Goal: Information Seeking & Learning: Learn about a topic

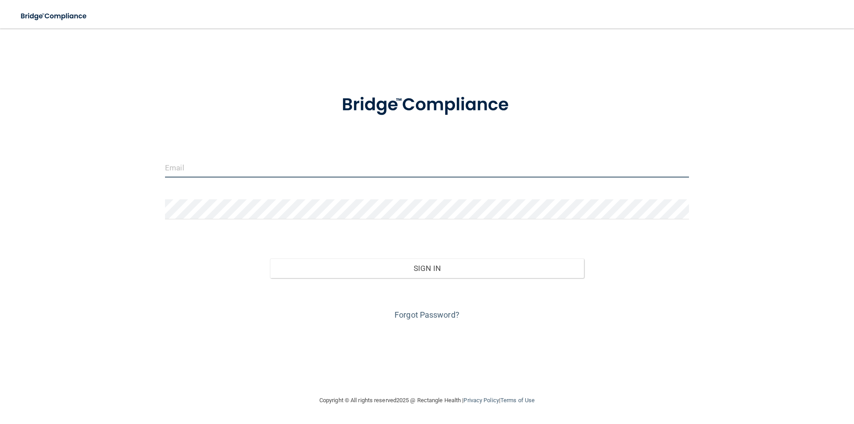
click at [360, 172] on input "email" at bounding box center [427, 167] width 524 height 20
type input "[EMAIL_ADDRESS][DOMAIN_NAME]"
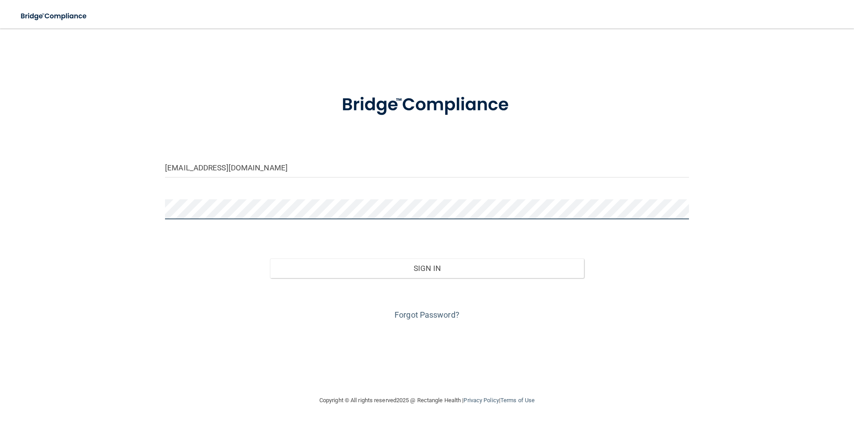
click at [270, 258] on button "Sign In" at bounding box center [427, 268] width 314 height 20
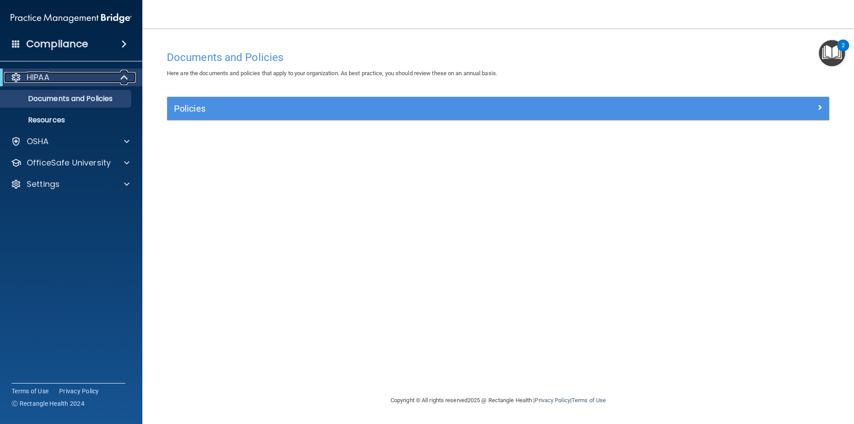
click at [124, 76] on span at bounding box center [125, 77] width 8 height 11
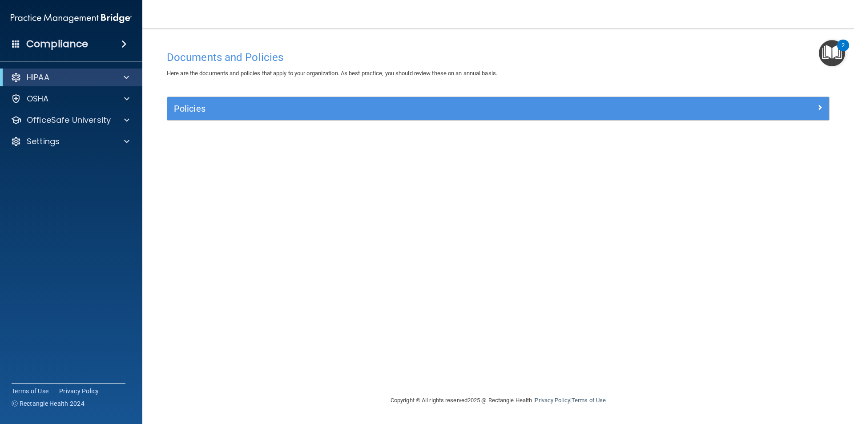
click at [122, 39] on span at bounding box center [123, 44] width 5 height 11
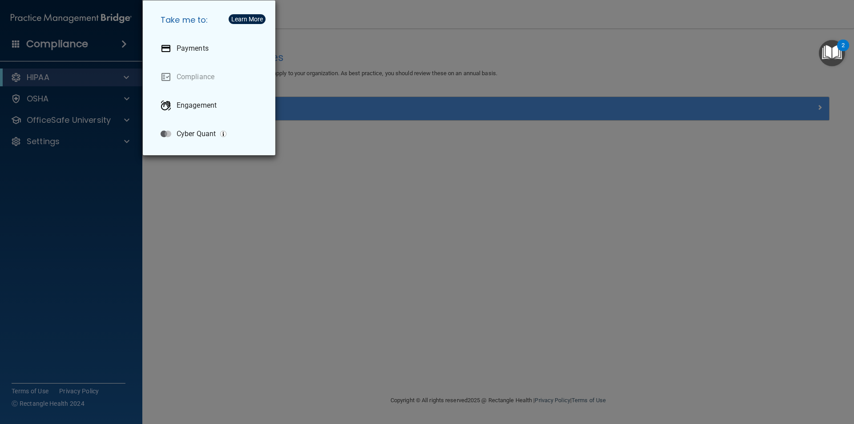
click at [122, 39] on div "Take me to: Payments Compliance Engagement Cyber Quant" at bounding box center [427, 212] width 854 height 424
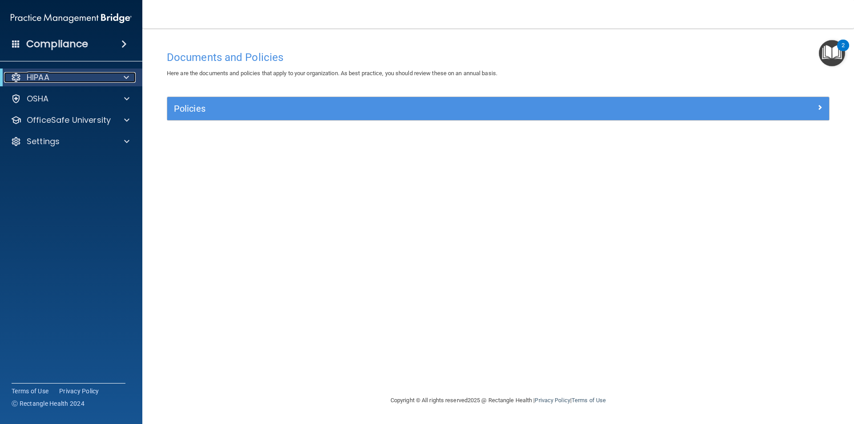
click at [127, 79] on span at bounding box center [126, 77] width 5 height 11
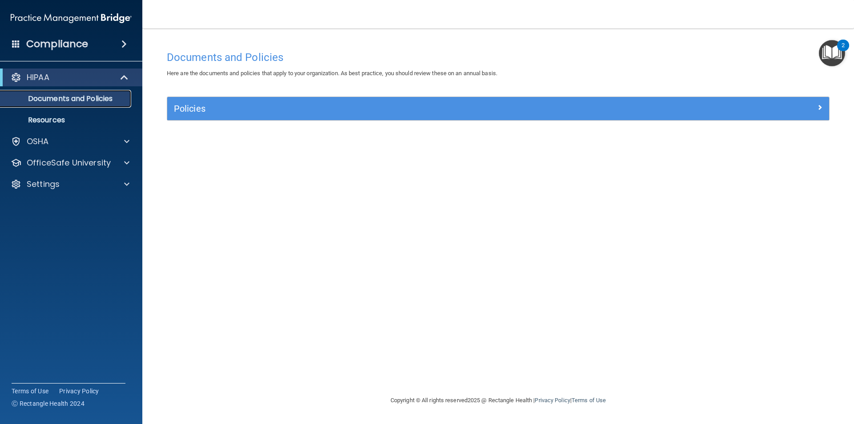
click at [108, 101] on p "Documents and Policies" at bounding box center [66, 98] width 121 height 9
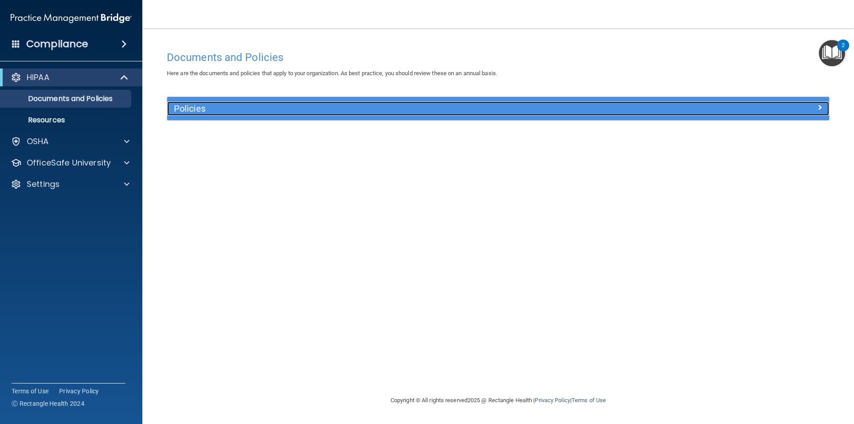
click at [182, 111] on h5 "Policies" at bounding box center [415, 109] width 483 height 10
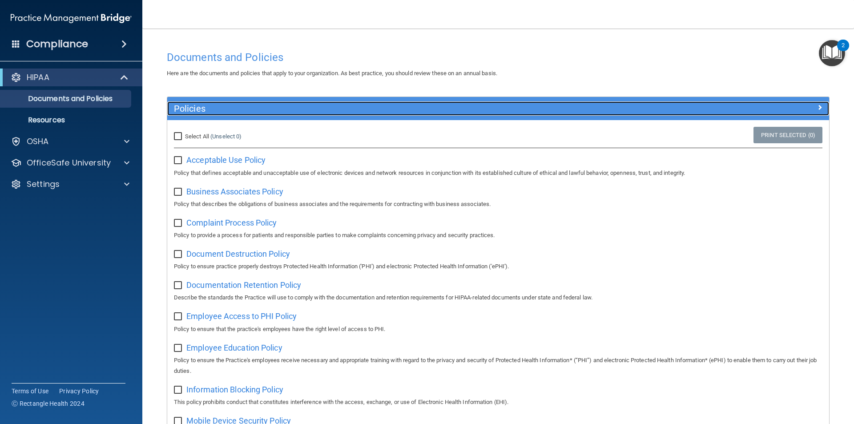
scroll to position [468, 0]
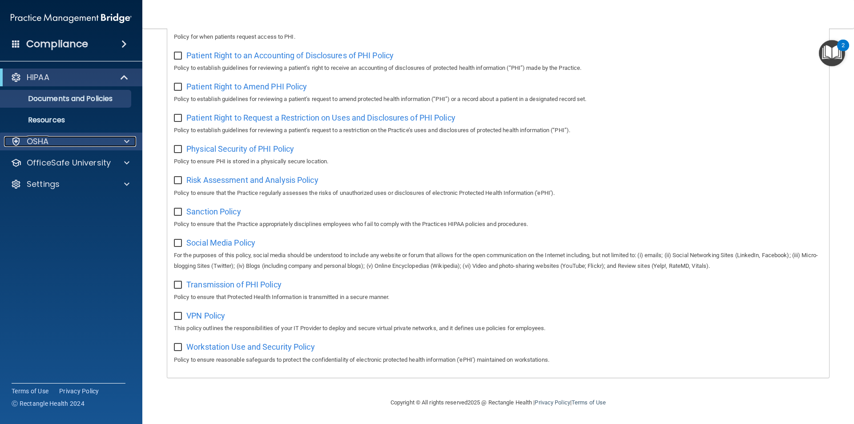
click at [117, 143] on div at bounding box center [125, 141] width 22 height 11
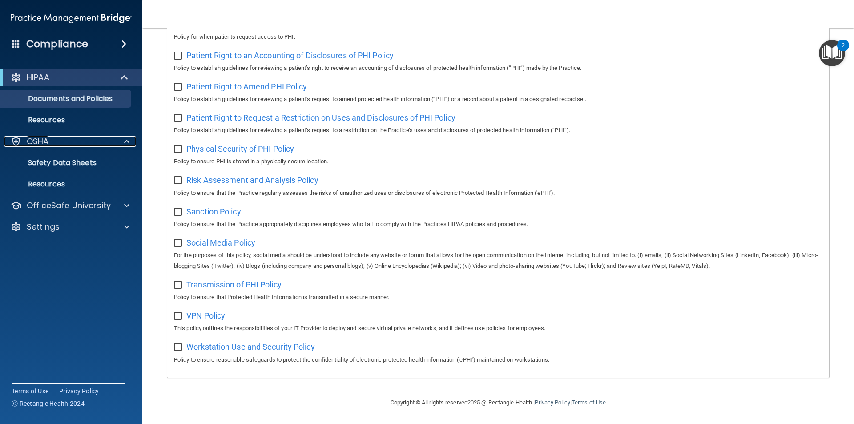
scroll to position [0, 0]
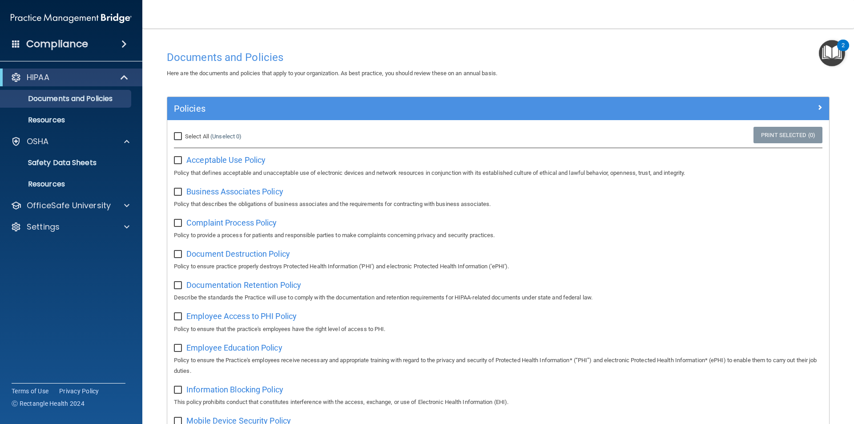
click at [829, 53] on img "Open Resource Center, 2 new notifications" at bounding box center [831, 53] width 26 height 26
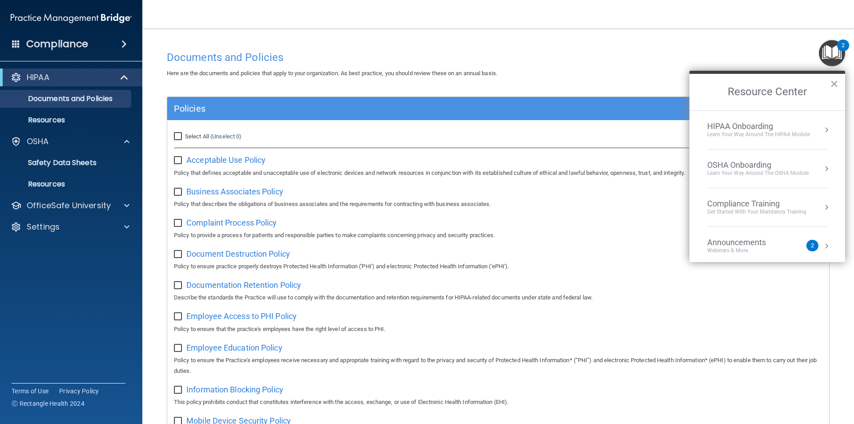
click at [766, 129] on div "HIPAA Onboarding" at bounding box center [758, 126] width 103 height 10
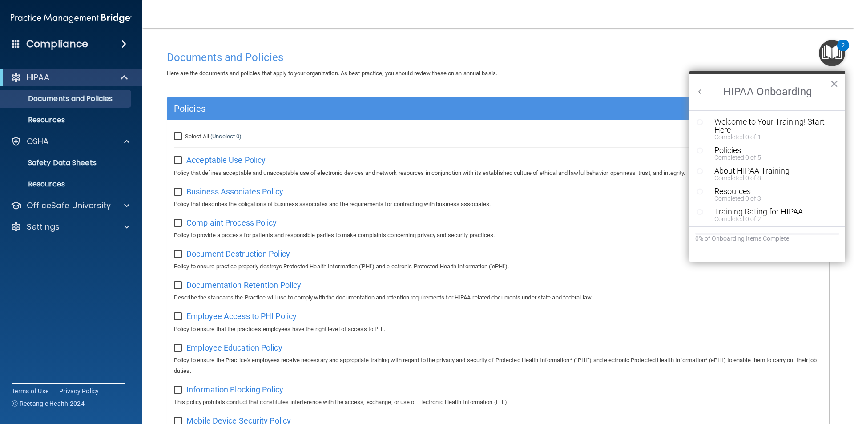
click at [766, 123] on div "Welcome to Your Training! Start Here" at bounding box center [770, 126] width 112 height 16
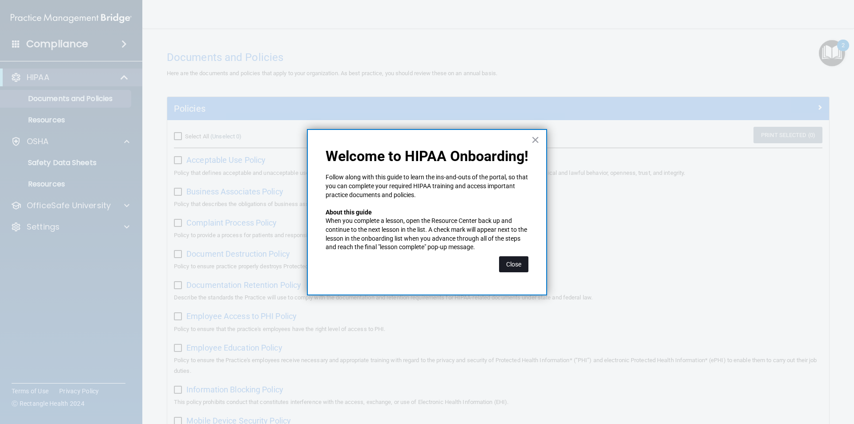
click at [517, 265] on button "Close" at bounding box center [513, 264] width 29 height 16
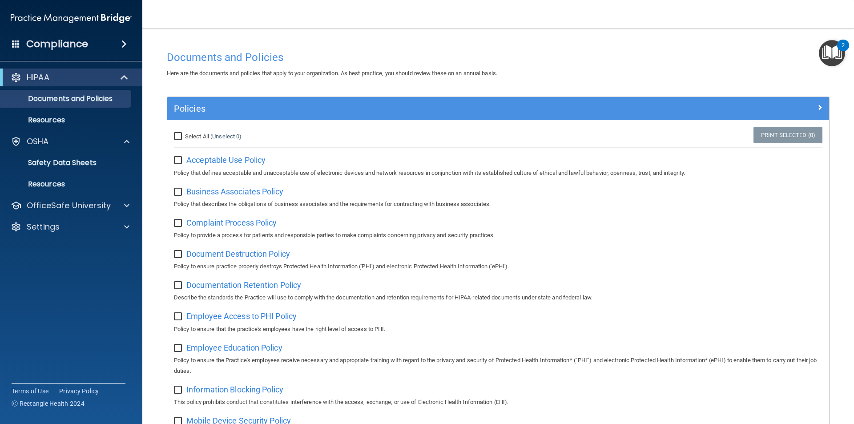
click at [835, 50] on img "Open Resource Center, 2 new notifications" at bounding box center [831, 53] width 26 height 26
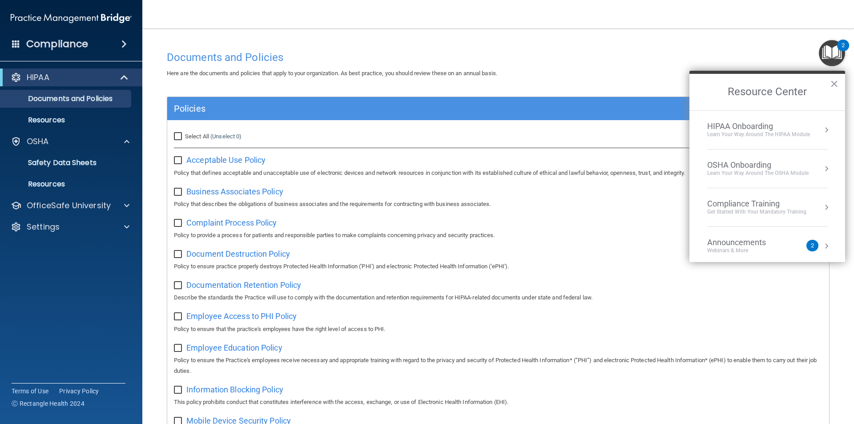
click at [784, 125] on div "HIPAA Onboarding" at bounding box center [758, 126] width 103 height 10
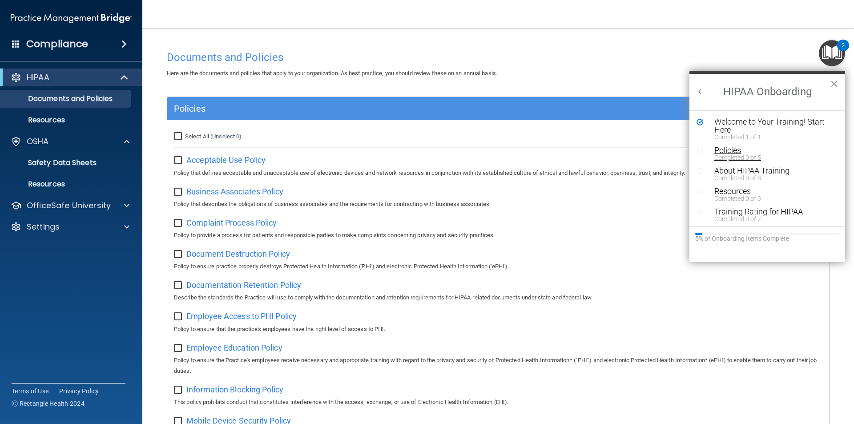
click at [722, 151] on div "Policies" at bounding box center [770, 150] width 112 height 8
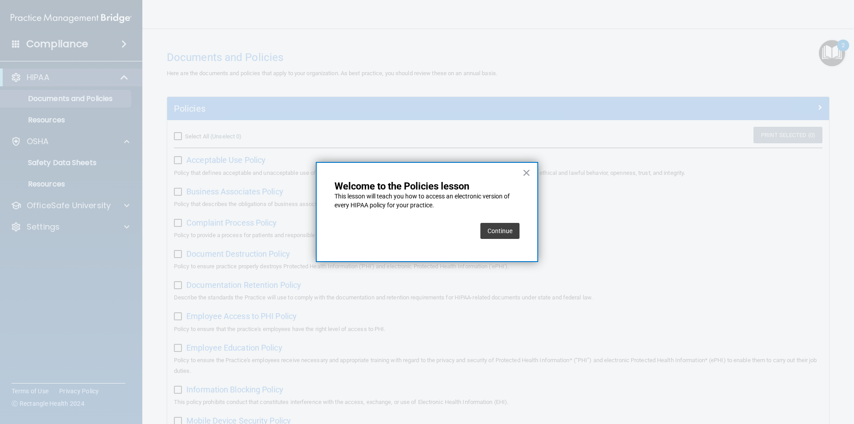
click at [492, 228] on button "Continue" at bounding box center [499, 231] width 39 height 16
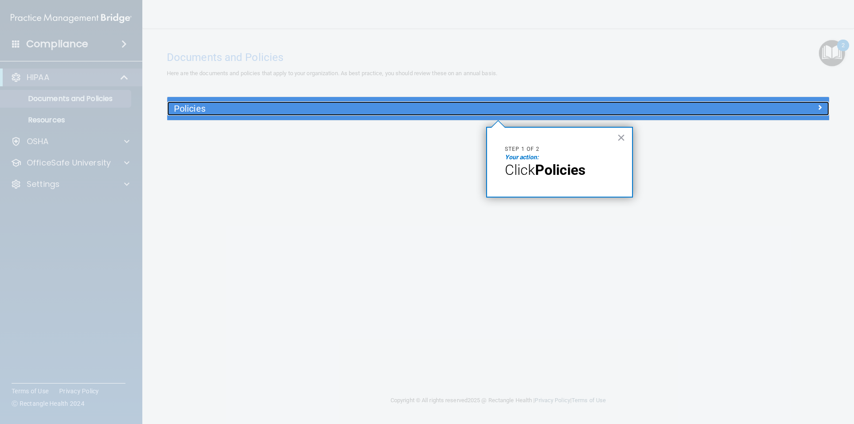
click at [331, 104] on h5 "Policies" at bounding box center [415, 109] width 483 height 10
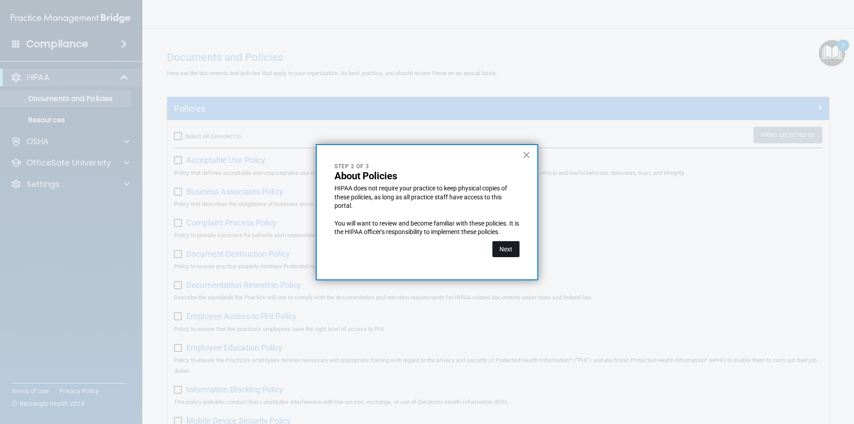
click at [499, 250] on button "Next" at bounding box center [505, 249] width 27 height 16
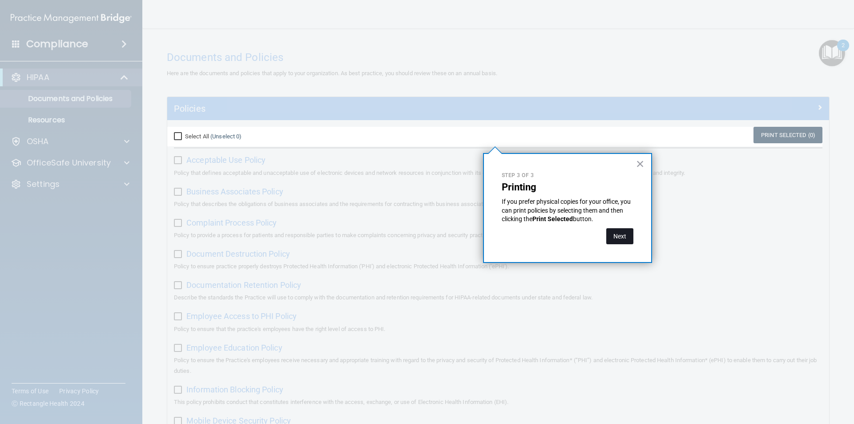
click at [627, 235] on button "Next" at bounding box center [619, 236] width 27 height 16
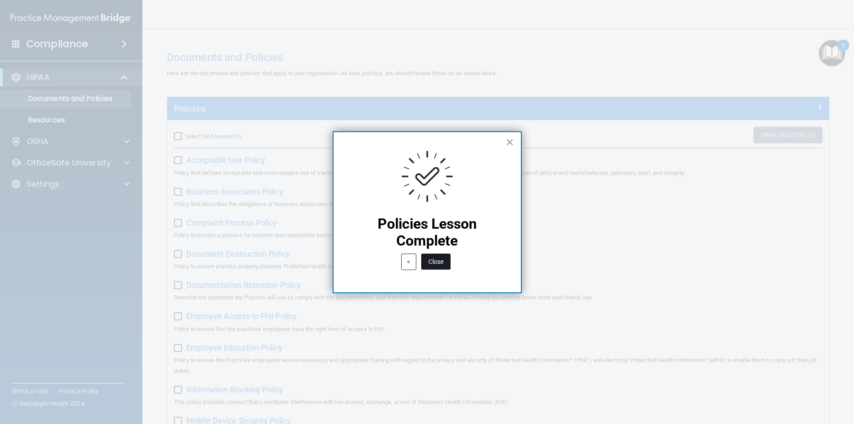
click at [433, 266] on button "Close" at bounding box center [435, 261] width 29 height 16
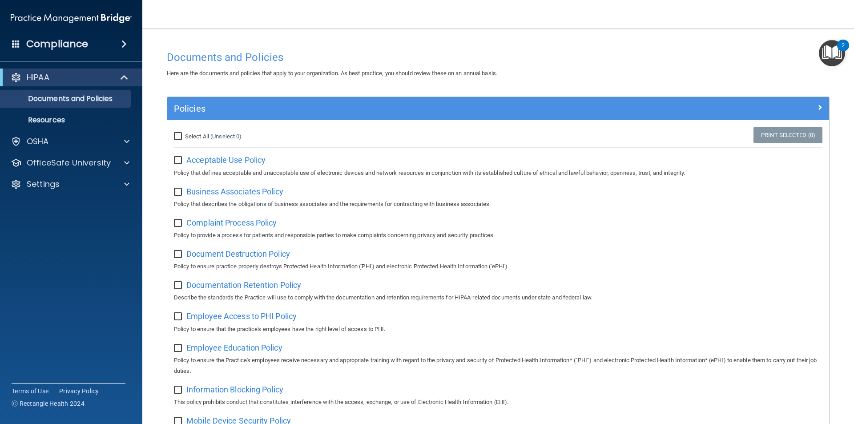
click at [830, 52] on img "Open Resource Center, 2 new notifications" at bounding box center [831, 53] width 26 height 26
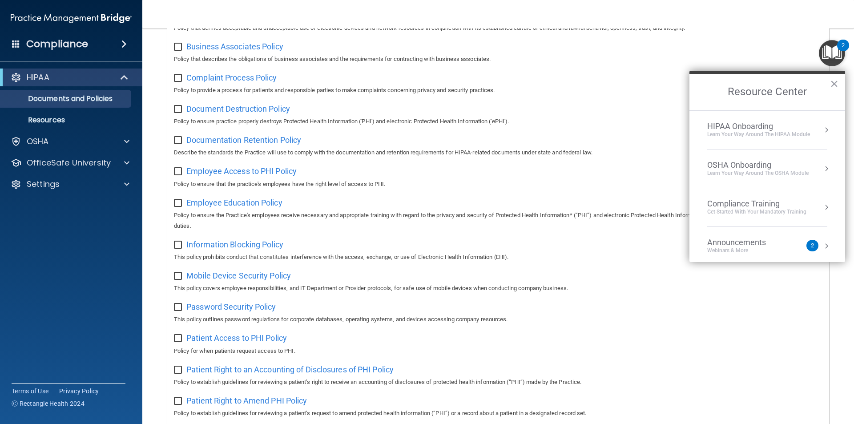
scroll to position [468, 0]
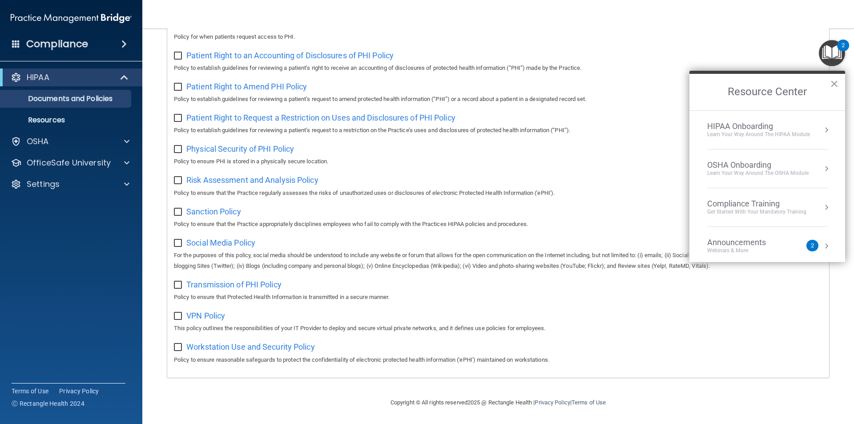
click at [824, 125] on ol "HIPAA Onboarding Learn Your Way around the HIPAA module OSHA Onboarding Learn y…" at bounding box center [767, 186] width 156 height 152
click at [821, 130] on button "Resource Center" at bounding box center [825, 129] width 9 height 9
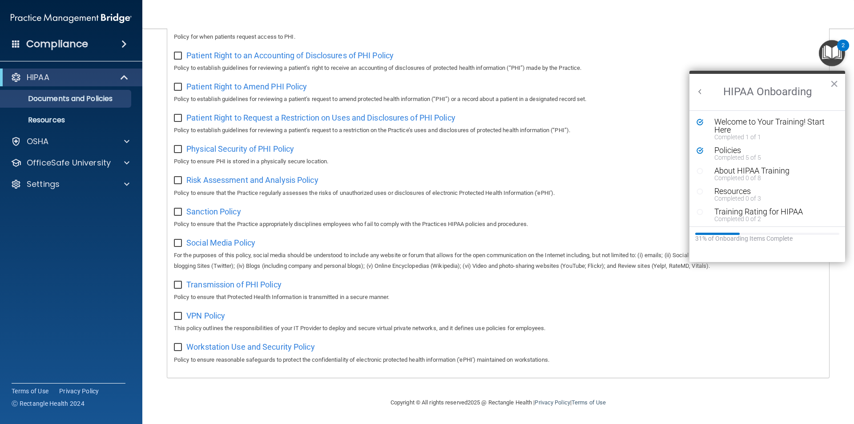
scroll to position [0, 0]
click at [757, 172] on div "About HIPAA Training" at bounding box center [770, 171] width 112 height 8
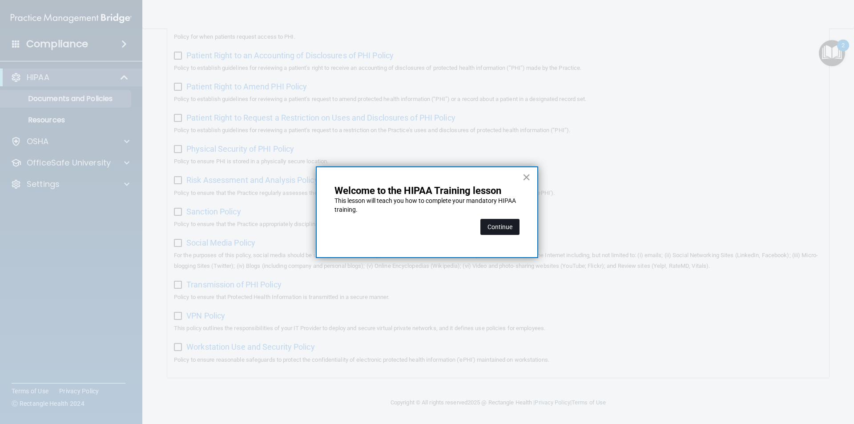
click at [491, 232] on button "Continue" at bounding box center [499, 227] width 39 height 16
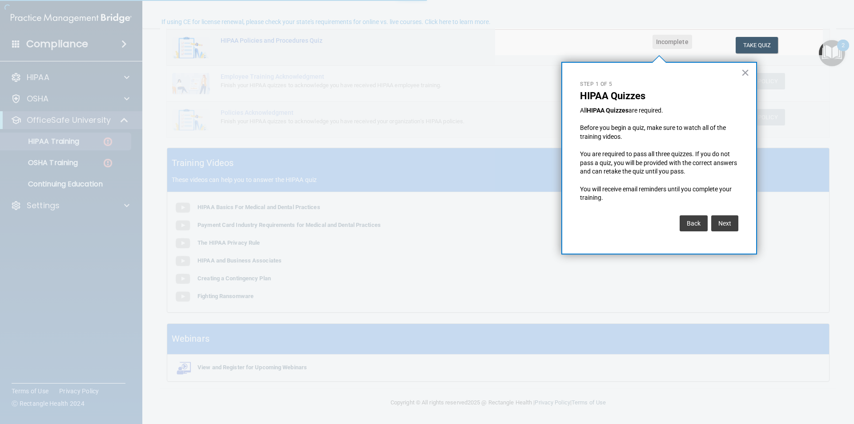
scroll to position [69, 0]
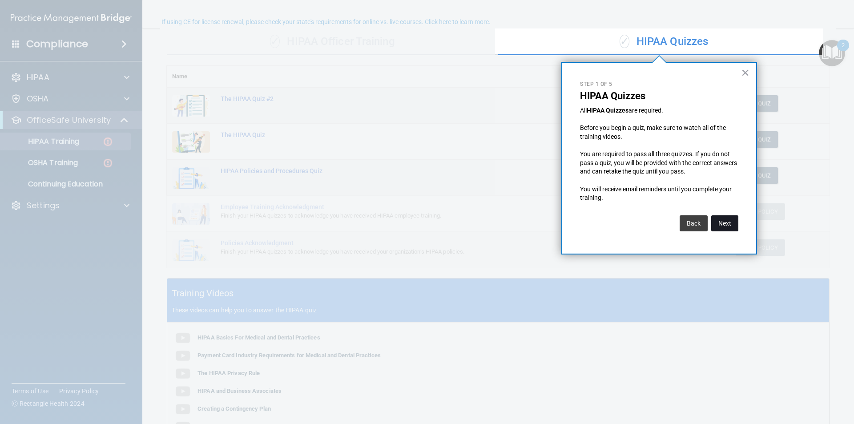
click at [735, 227] on button "Next" at bounding box center [724, 223] width 27 height 16
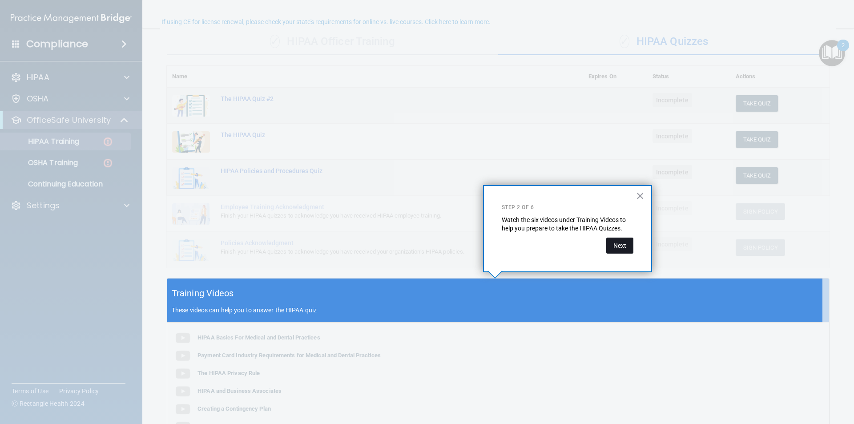
click at [611, 249] on button "Next" at bounding box center [619, 245] width 27 height 16
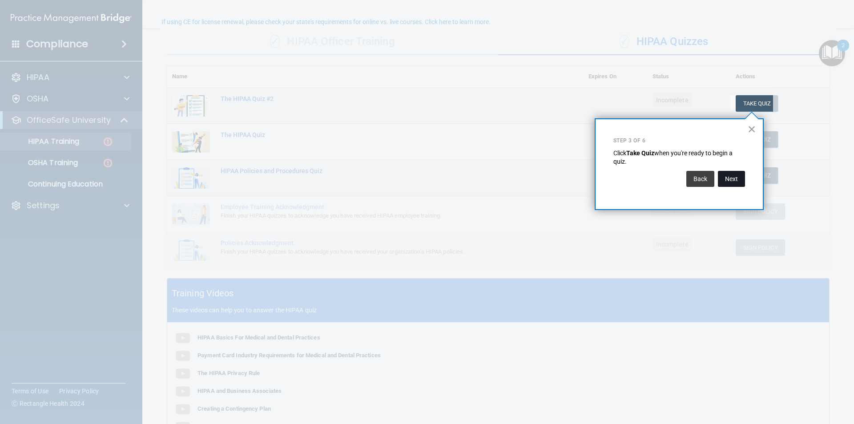
click at [743, 173] on button "Next" at bounding box center [730, 179] width 27 height 16
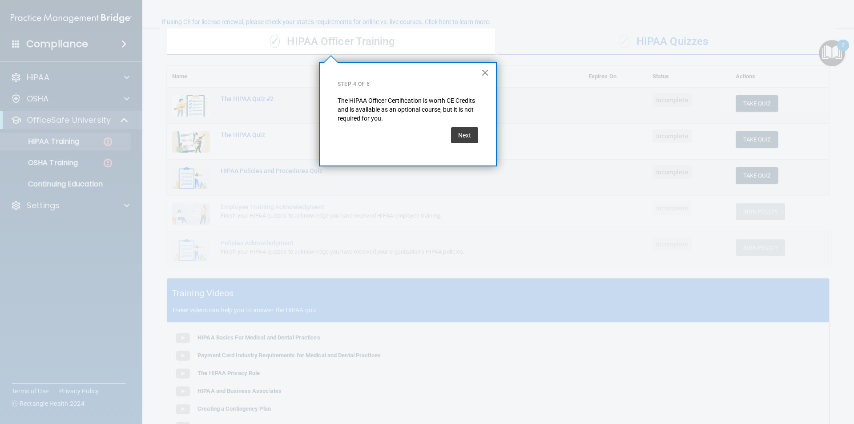
click at [483, 76] on button "×" at bounding box center [485, 72] width 8 height 14
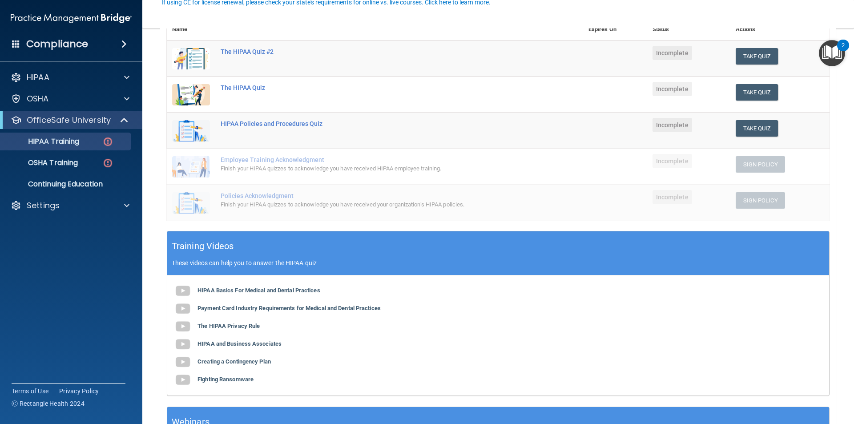
scroll to position [199, 0]
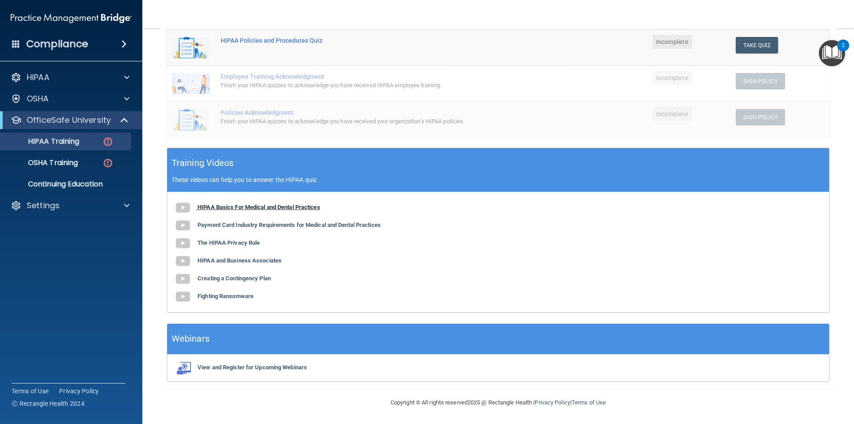
click at [217, 207] on b "HIPAA Basics For Medical and Dental Practices" at bounding box center [258, 207] width 123 height 7
